Goal: Communication & Community: Answer question/provide support

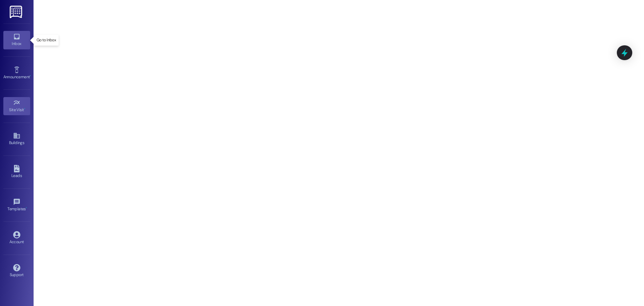
click at [20, 38] on link "Inbox" at bounding box center [16, 40] width 27 height 18
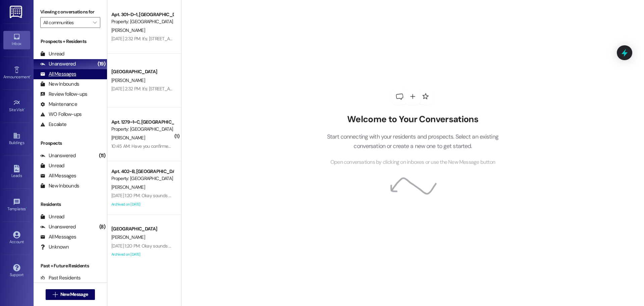
click at [53, 76] on div "All Messages" at bounding box center [58, 73] width 36 height 7
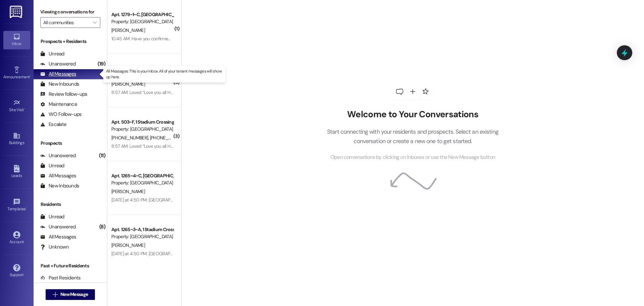
click at [54, 73] on div "All Messages" at bounding box center [58, 73] width 36 height 7
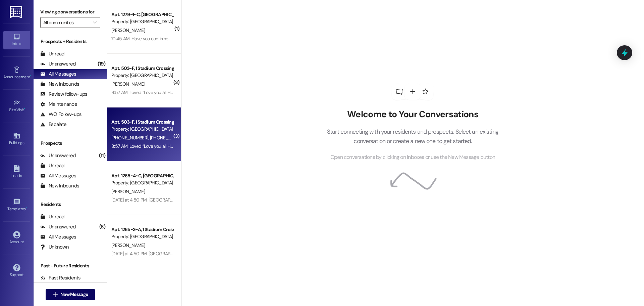
click at [111, 149] on div "8:57 AM: Loved “Love you all Have faith Do good Work hard Make one person happy…" at bounding box center [142, 146] width 63 height 8
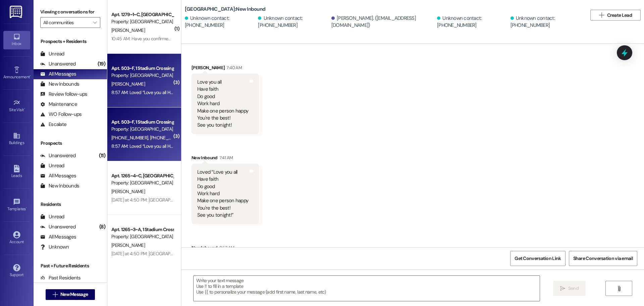
scroll to position [72, 0]
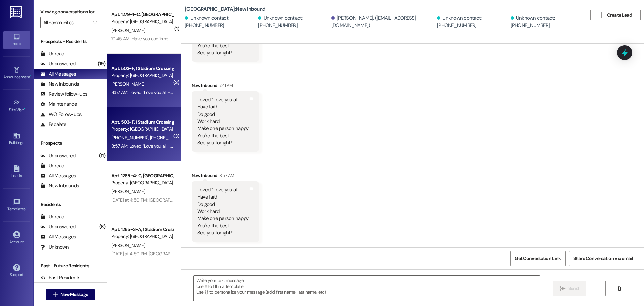
drag, startPoint x: 139, startPoint y: 141, endPoint x: 623, endPoint y: 76, distance: 488.3
click at [420, 109] on div "Received via SMS [PERSON_NAME] 7:40 AM Love you all Have faith Do good Work har…" at bounding box center [413, 112] width 463 height 270
click at [623, 55] on icon at bounding box center [624, 52] width 11 height 11
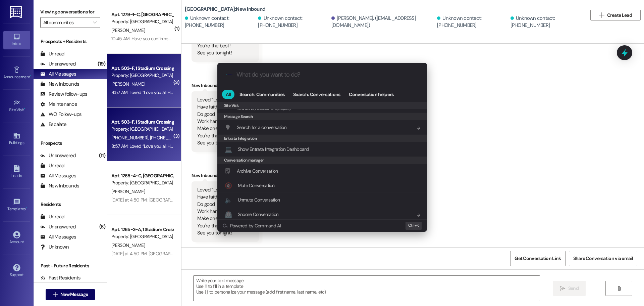
scroll to position [314, 0]
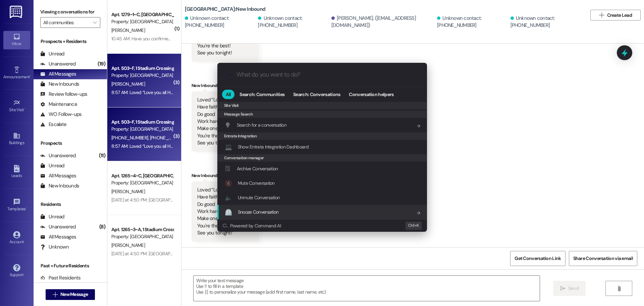
click at [263, 211] on span "Snooze Conversation" at bounding box center [258, 212] width 41 height 6
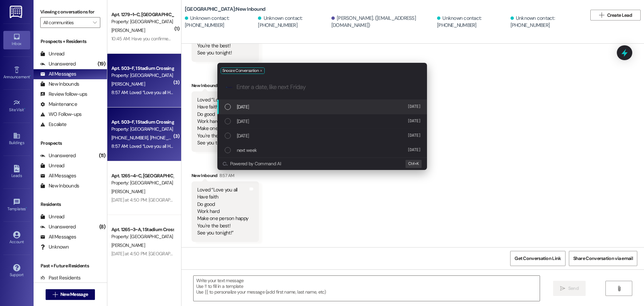
scroll to position [0, 0]
click at [300, 88] on input "Enter a date, like next Friday" at bounding box center [328, 87] width 182 height 7
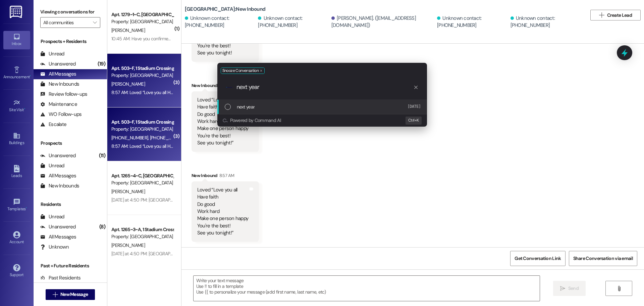
type input "next year"
click at [226, 104] on div "List of options" at bounding box center [228, 107] width 6 height 6
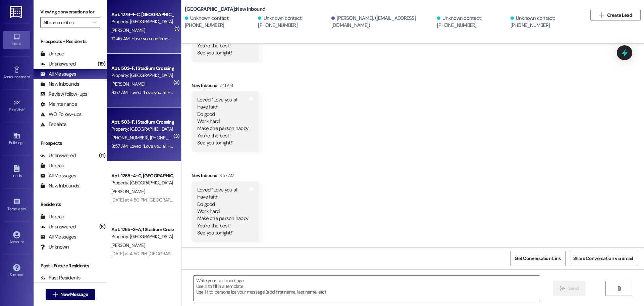
click at [130, 40] on div "10:45 AM: Have you confirmed a date yet? For the oven? 10:45 AM: Have you confi…" at bounding box center [166, 39] width 110 height 6
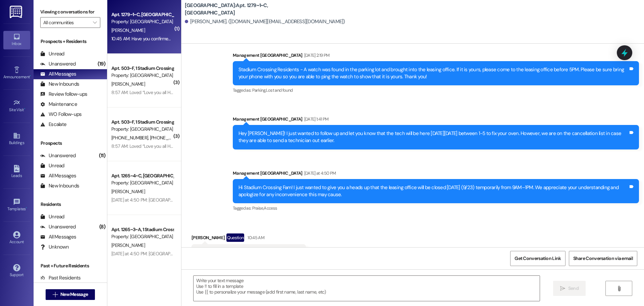
scroll to position [3536, 0]
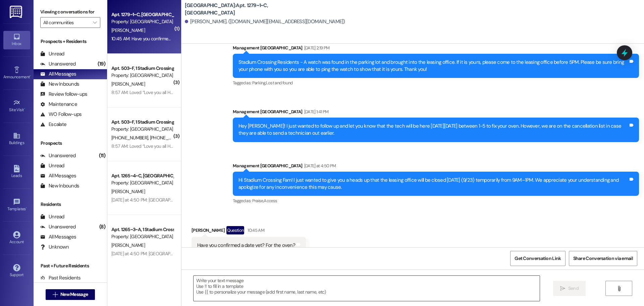
click at [335, 282] on textarea at bounding box center [367, 288] width 346 height 25
click at [219, 285] on textarea "Hey [PERSON_NAME]! Yes" at bounding box center [367, 288] width 346 height 25
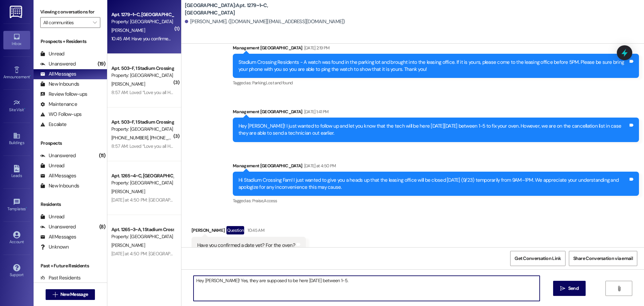
click at [209, 284] on textarea "Hey [PERSON_NAME]! Yes, they are supposed to be here [DATE] between 1-5." at bounding box center [367, 288] width 346 height 25
drag, startPoint x: 428, startPoint y: 279, endPoint x: 320, endPoint y: 280, distance: 107.4
click at [320, 280] on textarea "Hey [PERSON_NAME]! I apologize for the delay, the office was closed until 1. Ye…" at bounding box center [367, 288] width 346 height 25
type textarea "Hey [PERSON_NAME]! I apologize for the delay, the office was closed until 1. Ye…"
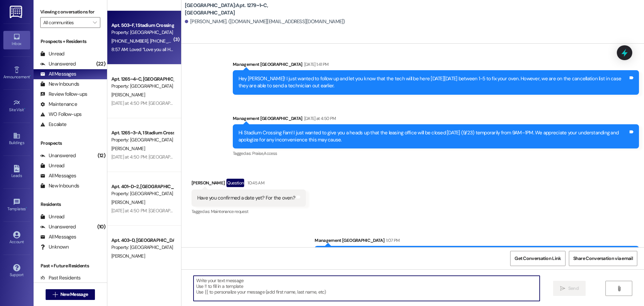
scroll to position [101, 0]
